Goal: Check status: Check status

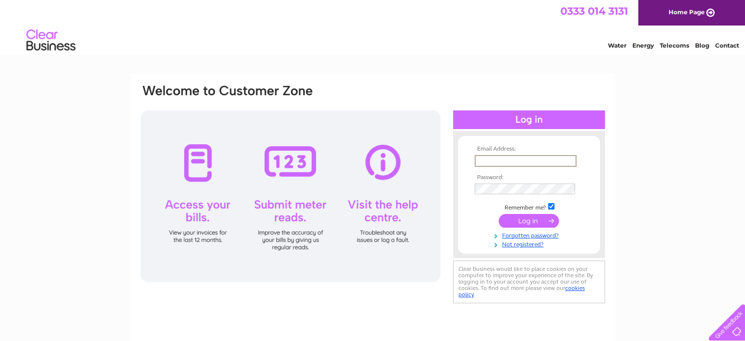
type input "evansfoxy@aol.com"
click at [538, 221] on input "submit" at bounding box center [529, 220] width 60 height 14
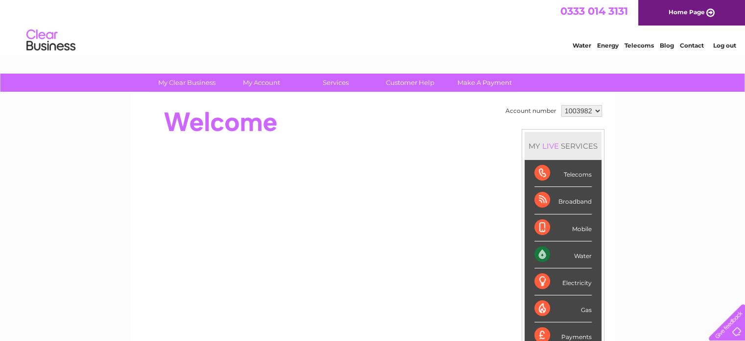
scroll to position [49, 0]
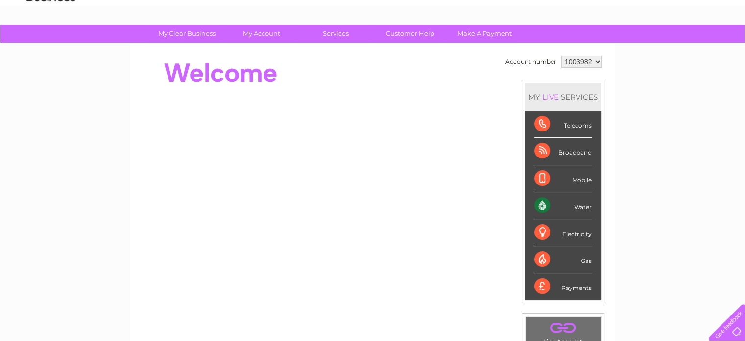
click at [540, 203] on div "Water" at bounding box center [563, 205] width 57 height 27
click at [580, 209] on div "Water" at bounding box center [563, 205] width 57 height 27
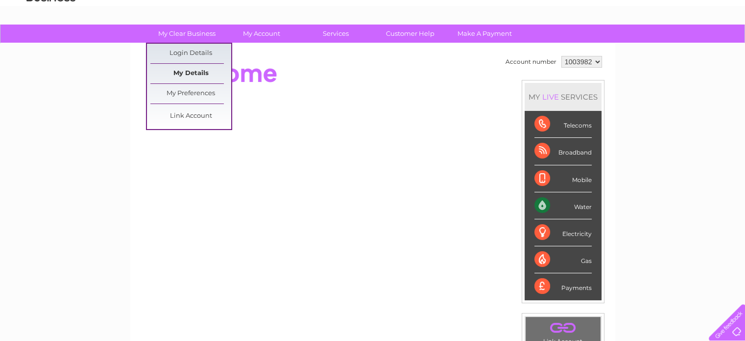
click at [201, 68] on link "My Details" at bounding box center [190, 74] width 81 height 20
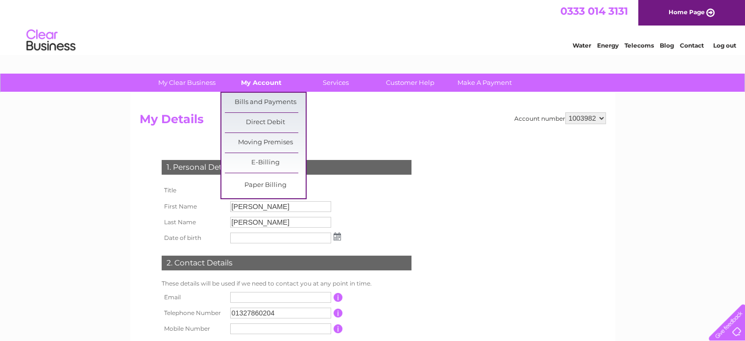
click at [249, 80] on link "My Account" at bounding box center [261, 82] width 81 height 18
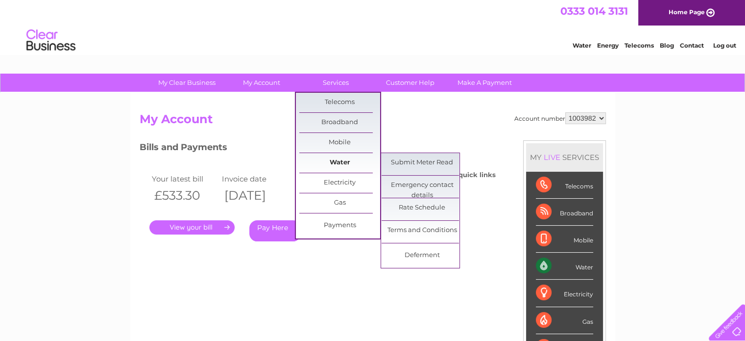
click at [341, 159] on link "Water" at bounding box center [339, 163] width 81 height 20
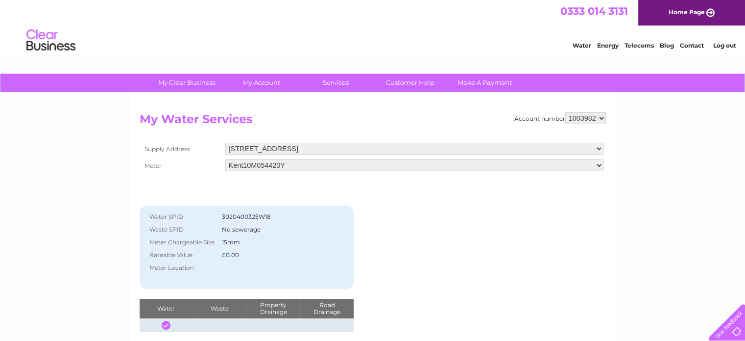
click at [598, 150] on select "Manor Farm, Foxley, Towcester, Northamptonshire, NN12 8HP Manor Farm, Foxley, T…" at bounding box center [414, 149] width 378 height 12
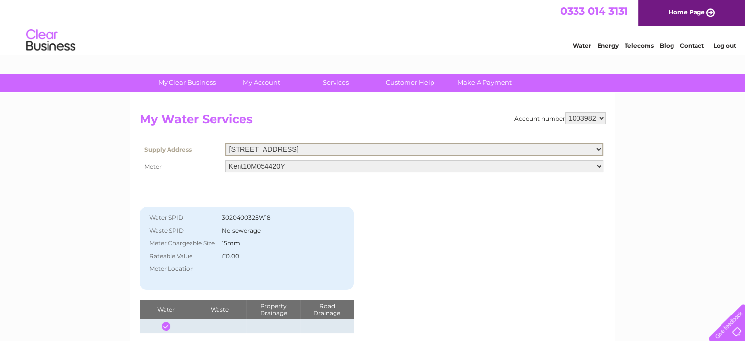
click at [598, 150] on select "Manor Farm, Foxley, Towcester, Northamptonshire, NN12 8HP Manor Farm, Foxley, T…" at bounding box center [414, 149] width 378 height 13
click at [595, 168] on select "Kent10M054420Y" at bounding box center [414, 166] width 378 height 12
click at [595, 168] on select "Kent10M054420Y" at bounding box center [414, 165] width 378 height 13
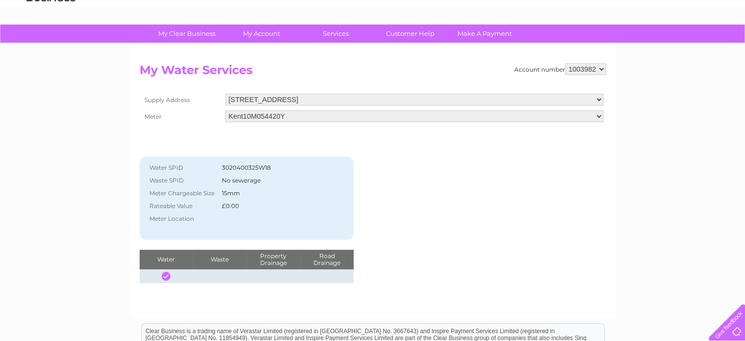
click at [480, 242] on div "Account number 1003982 My Water Services Supply Address [STREET_ADDRESS] Meter …" at bounding box center [373, 172] width 466 height 219
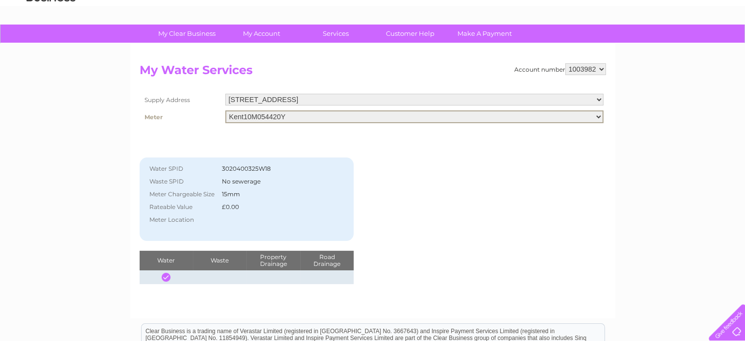
click at [241, 113] on select "Kent10M054420Y" at bounding box center [414, 116] width 378 height 13
click at [435, 97] on select "Manor Farm, Foxley, Towcester, Northamptonshire, NN12 8HP Manor Farm, Foxley, T…" at bounding box center [414, 100] width 378 height 12
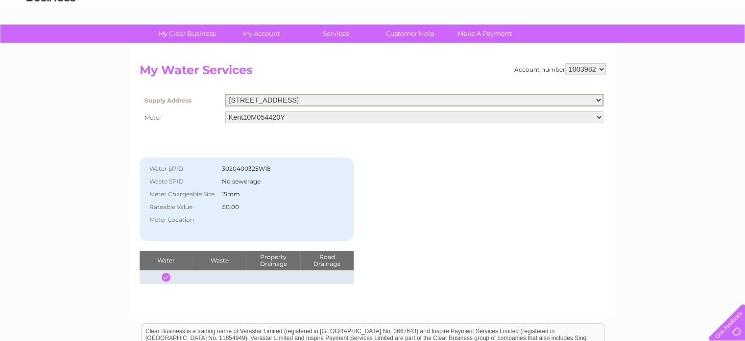
select select "537634"
click at [225, 94] on select "Manor Farm, Foxley, Towcester, Northamptonshire, NN12 8HP Manor Farm, Foxley, T…" at bounding box center [414, 100] width 378 height 13
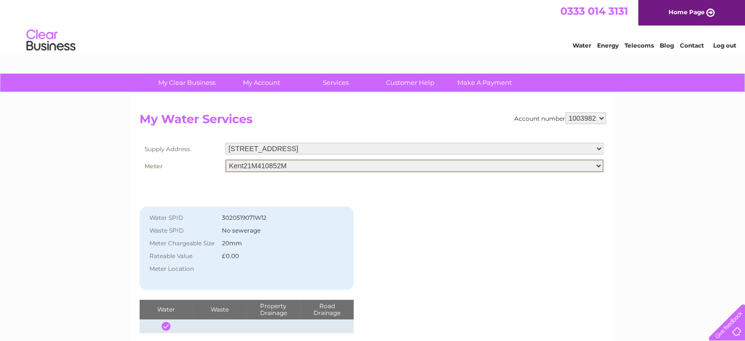
click at [492, 164] on select "Kent21M410852M" at bounding box center [414, 165] width 378 height 13
click at [275, 166] on select "Kent21M410852M" at bounding box center [414, 165] width 378 height 13
click at [300, 166] on select "Kent21M410852M" at bounding box center [414, 165] width 378 height 13
click at [434, 144] on select "[STREET_ADDRESS]" at bounding box center [414, 149] width 378 height 12
select select "537633"
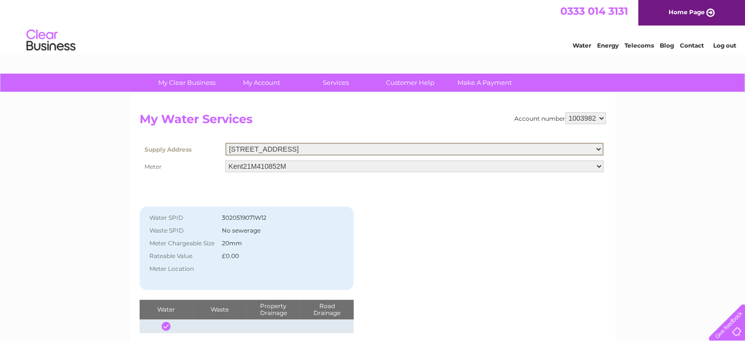
click at [225, 143] on select "[STREET_ADDRESS]" at bounding box center [414, 149] width 378 height 13
click at [300, 166] on select "Kent21M410852M" at bounding box center [414, 166] width 378 height 12
click at [599, 166] on select "Kent10M054420Y" at bounding box center [414, 165] width 378 height 13
click at [225, 159] on select "Kent10M054420Y" at bounding box center [414, 165] width 378 height 13
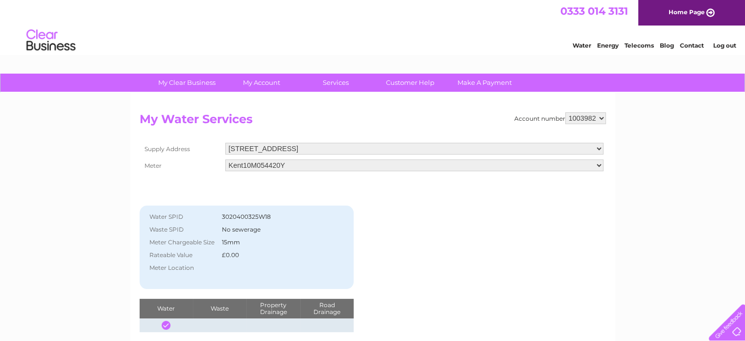
click at [441, 234] on div "Account number 1003982 My Water Services Supply Address [STREET_ADDRESS] Meter …" at bounding box center [373, 221] width 466 height 219
click at [543, 224] on div "Account number 1003982 My Water Services Supply Address [STREET_ADDRESS] Meter …" at bounding box center [373, 221] width 466 height 219
click at [600, 118] on select "1003982" at bounding box center [585, 118] width 41 height 12
click at [454, 233] on div "Account number 1003982 My Water Services Supply Address [STREET_ADDRESS] Meter …" at bounding box center [373, 221] width 466 height 219
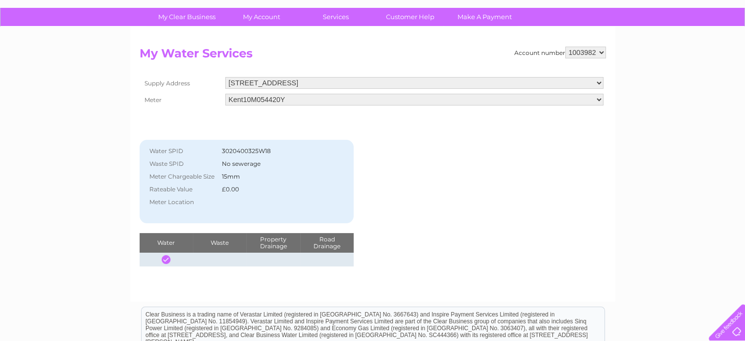
scroll to position [49, 0]
